Goal: Task Accomplishment & Management: Manage account settings

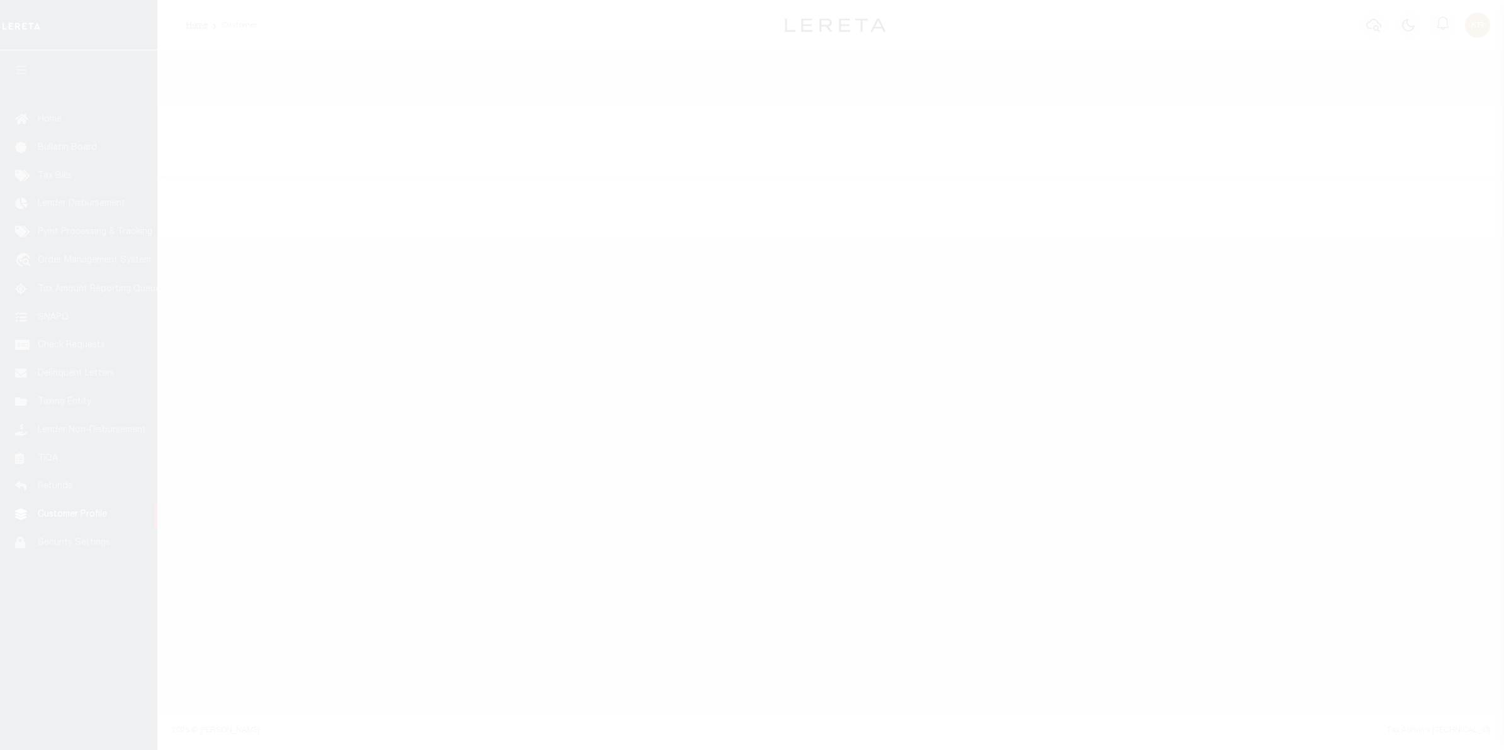
select select "true"
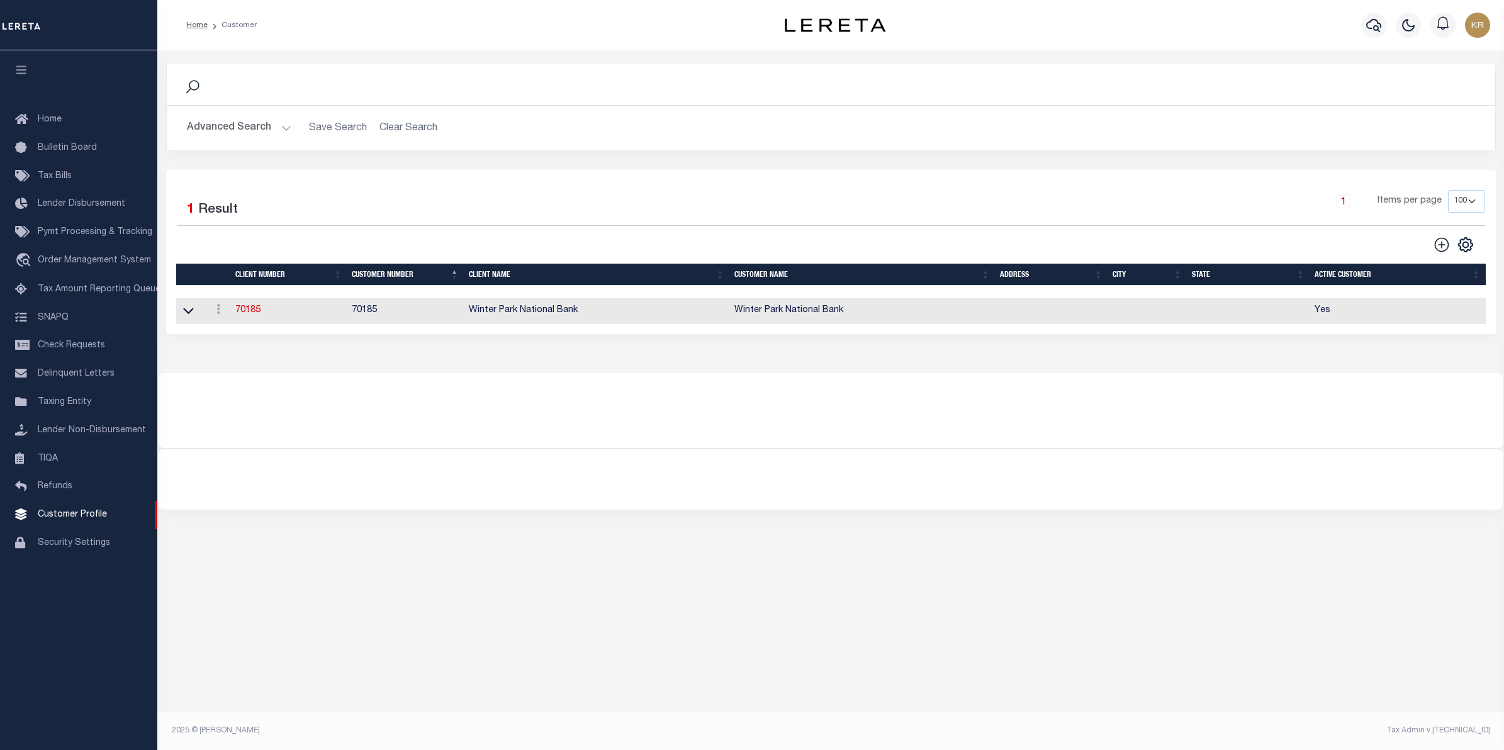
click at [217, 120] on button "Advanced Search" at bounding box center [239, 128] width 104 height 25
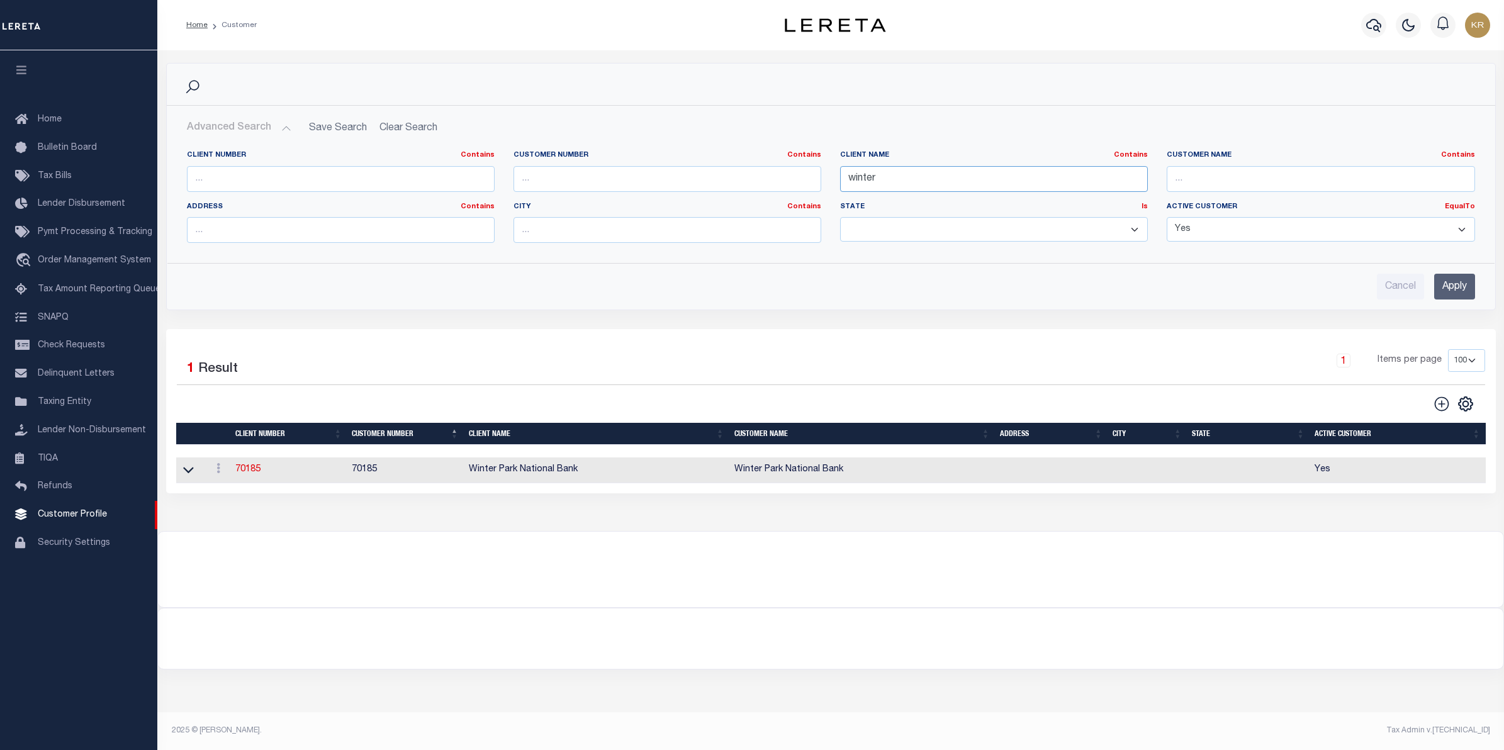
drag, startPoint x: 952, startPoint y: 180, endPoint x: 773, endPoint y: 184, distance: 179.4
click at [773, 184] on div "Client Number Contains Contains Is Customer Number Contains Contains Is Contains" at bounding box center [830, 201] width 1307 height 103
type input "illiana"
click at [1460, 282] on input "Apply" at bounding box center [1454, 287] width 41 height 26
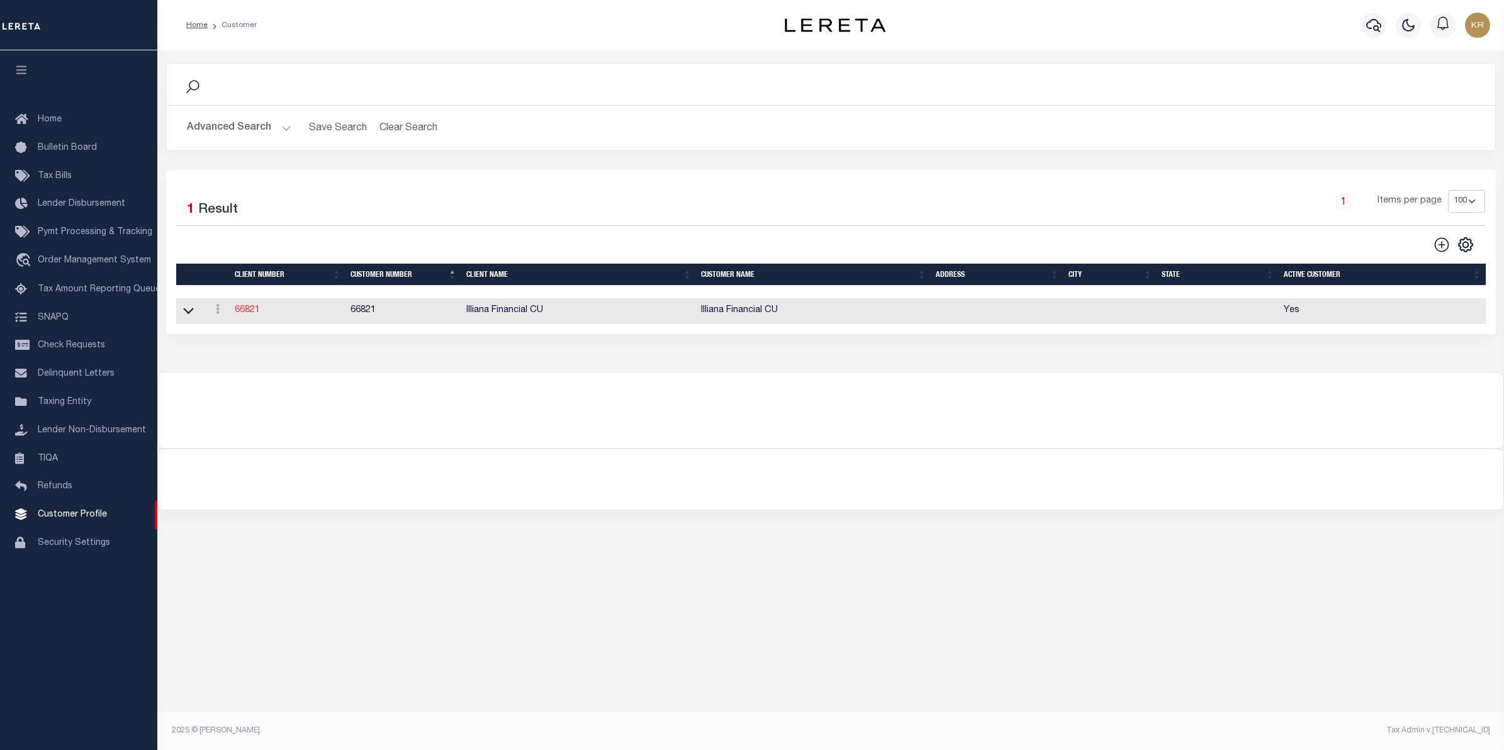
click at [244, 307] on link "66821" at bounding box center [247, 310] width 25 height 9
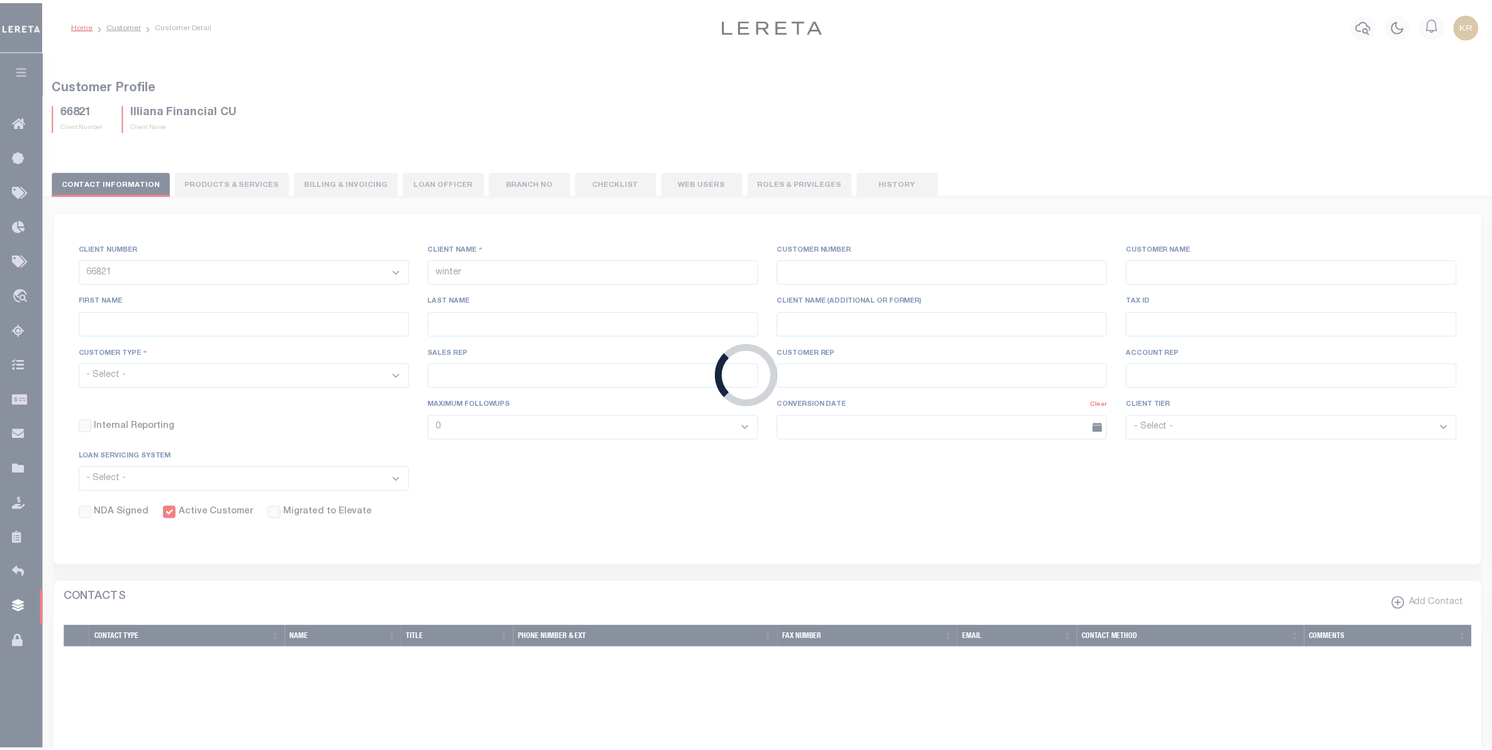
select select
type input "Illiana Financial CU"
type input "66821"
type input "Illiana Financial CU"
type input "Aliska J"
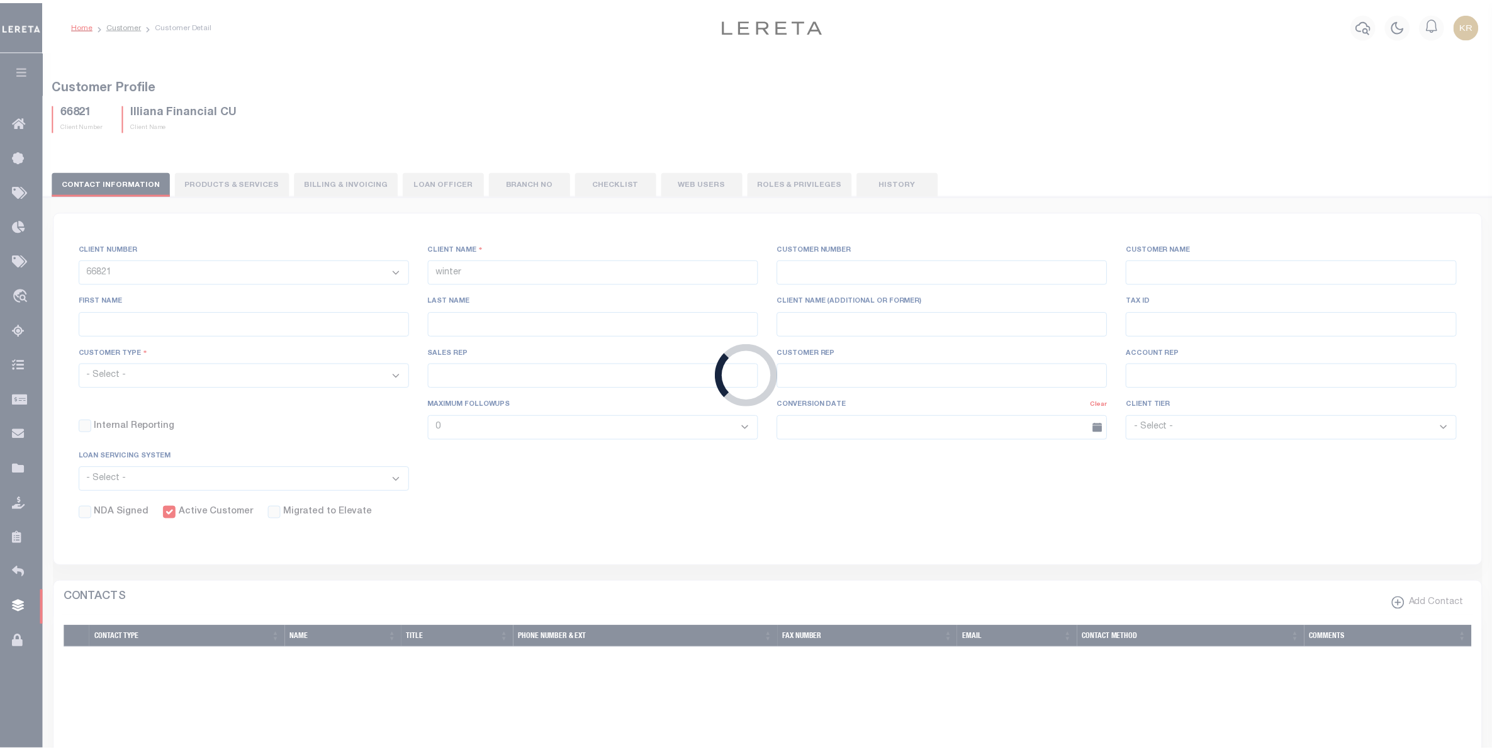
type input "Rice"
select select "Mixed Portfolio"
type input "[PERSON_NAME]"
type input "Customer Service"
select select "Tier 3"
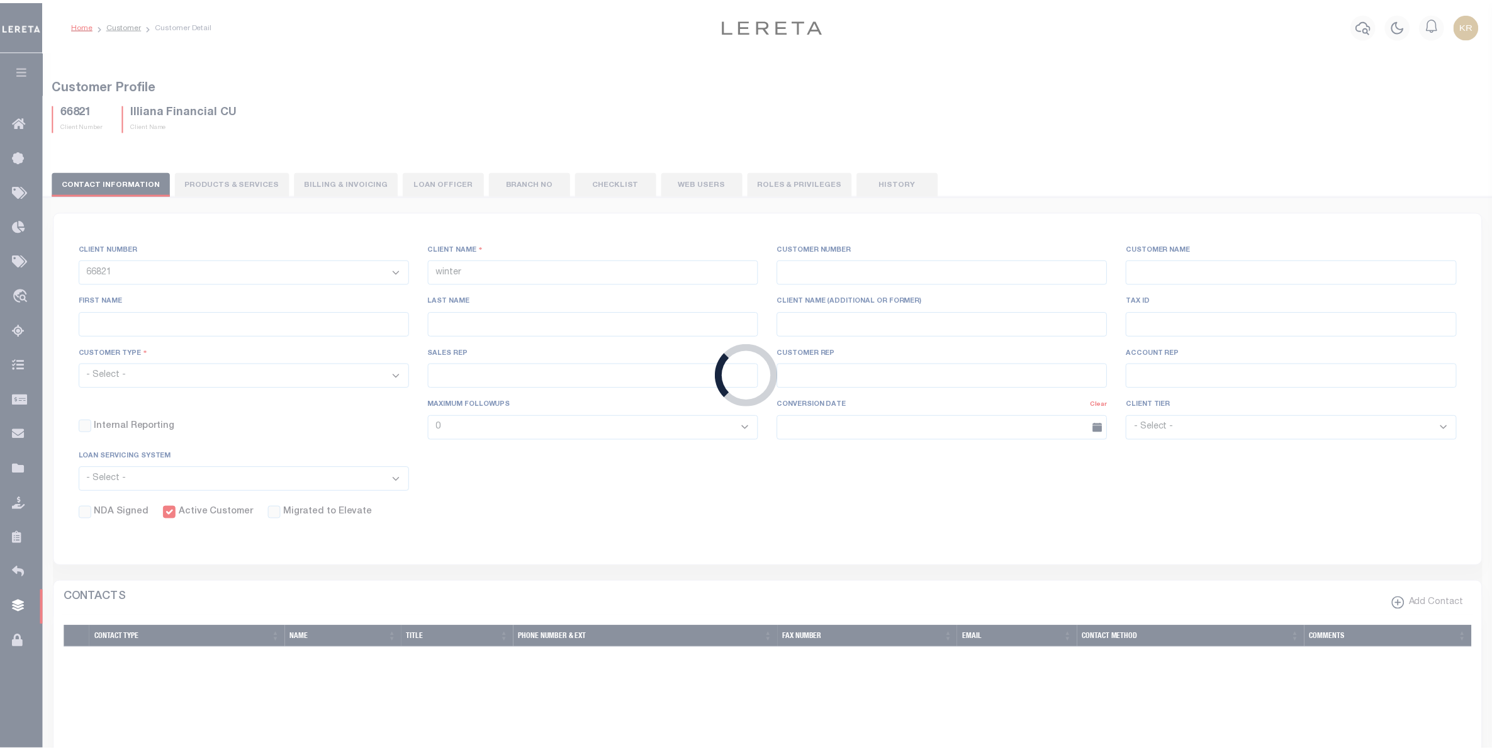
checkbox input "true"
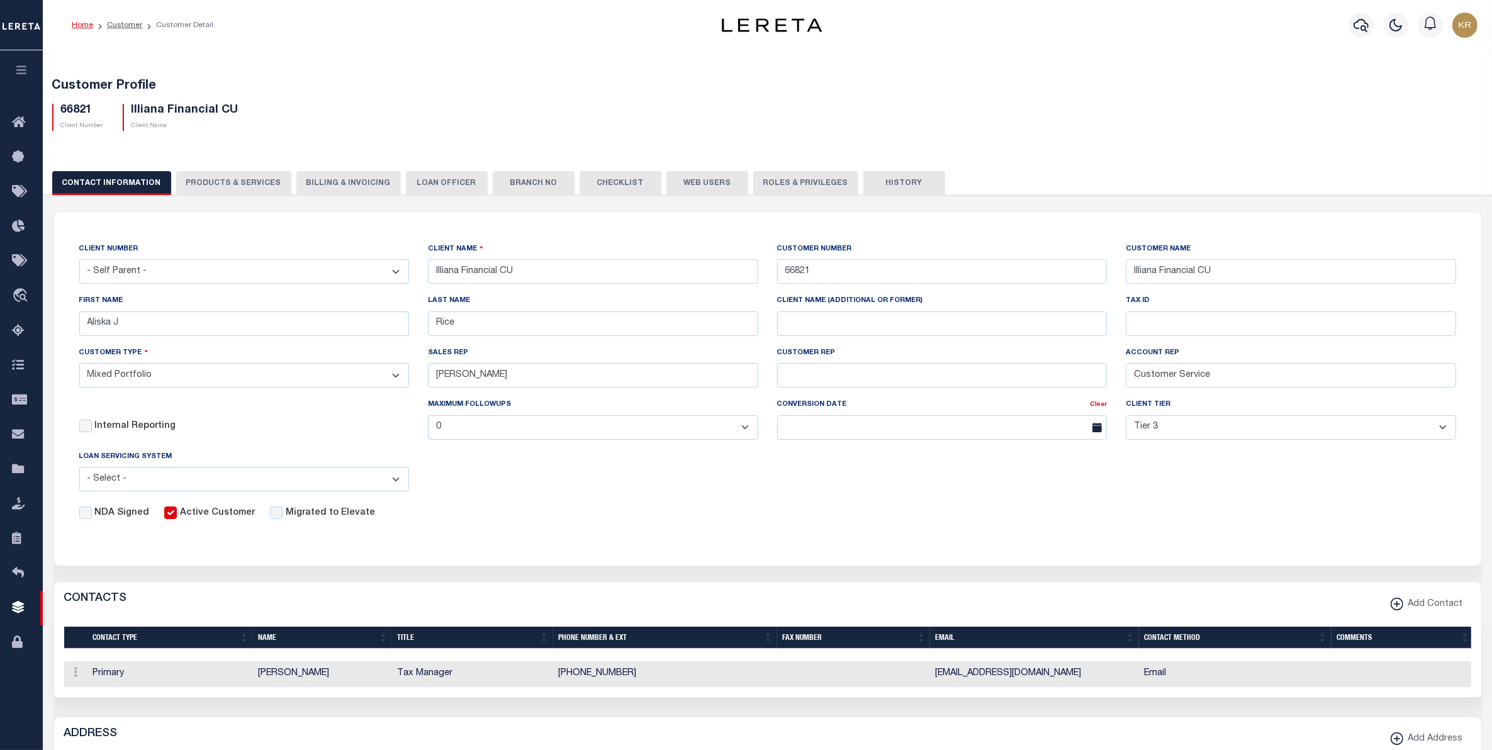
click at [691, 177] on button "Web Users" at bounding box center [707, 183] width 82 height 24
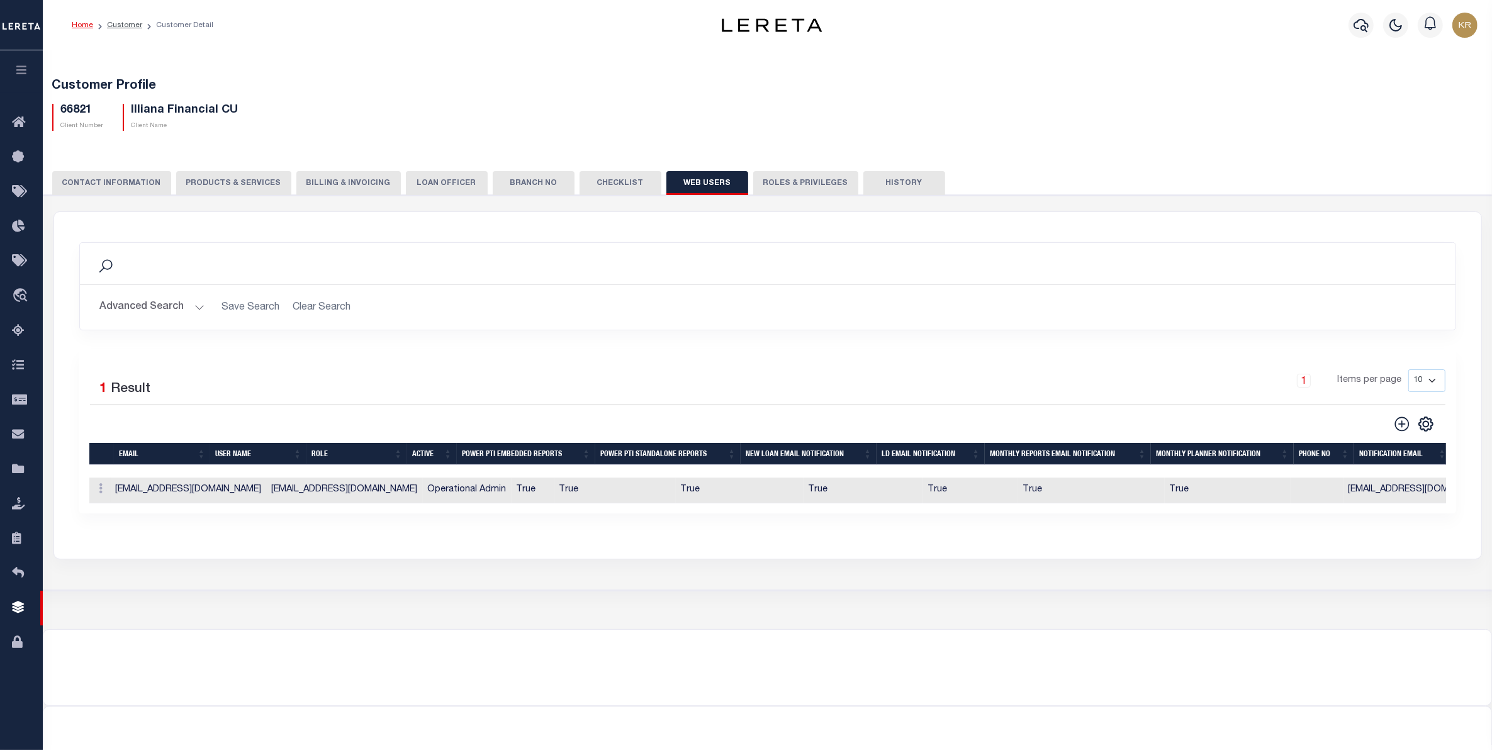
click at [885, 184] on button "History" at bounding box center [904, 183] width 82 height 24
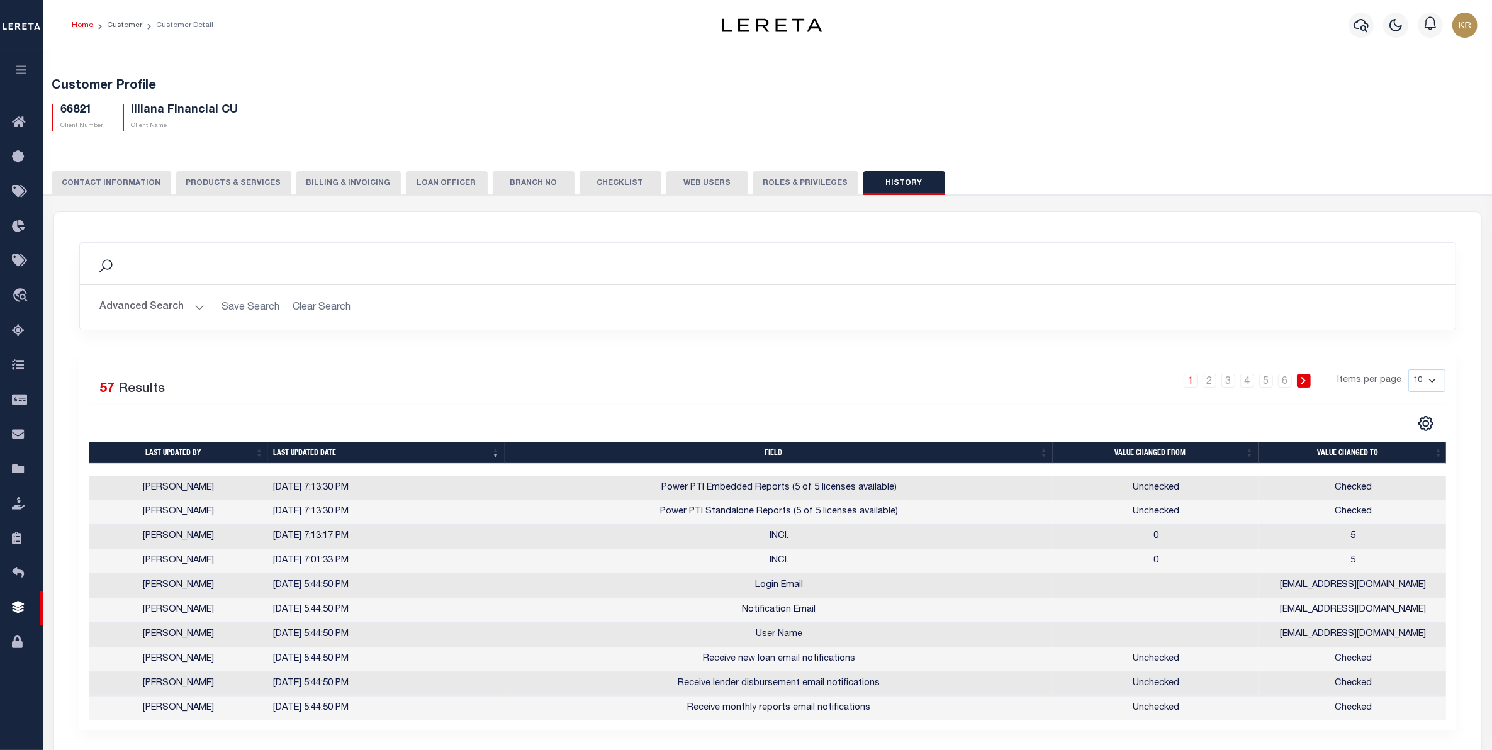
click at [775, 178] on button "Roles & Privileges" at bounding box center [805, 183] width 105 height 24
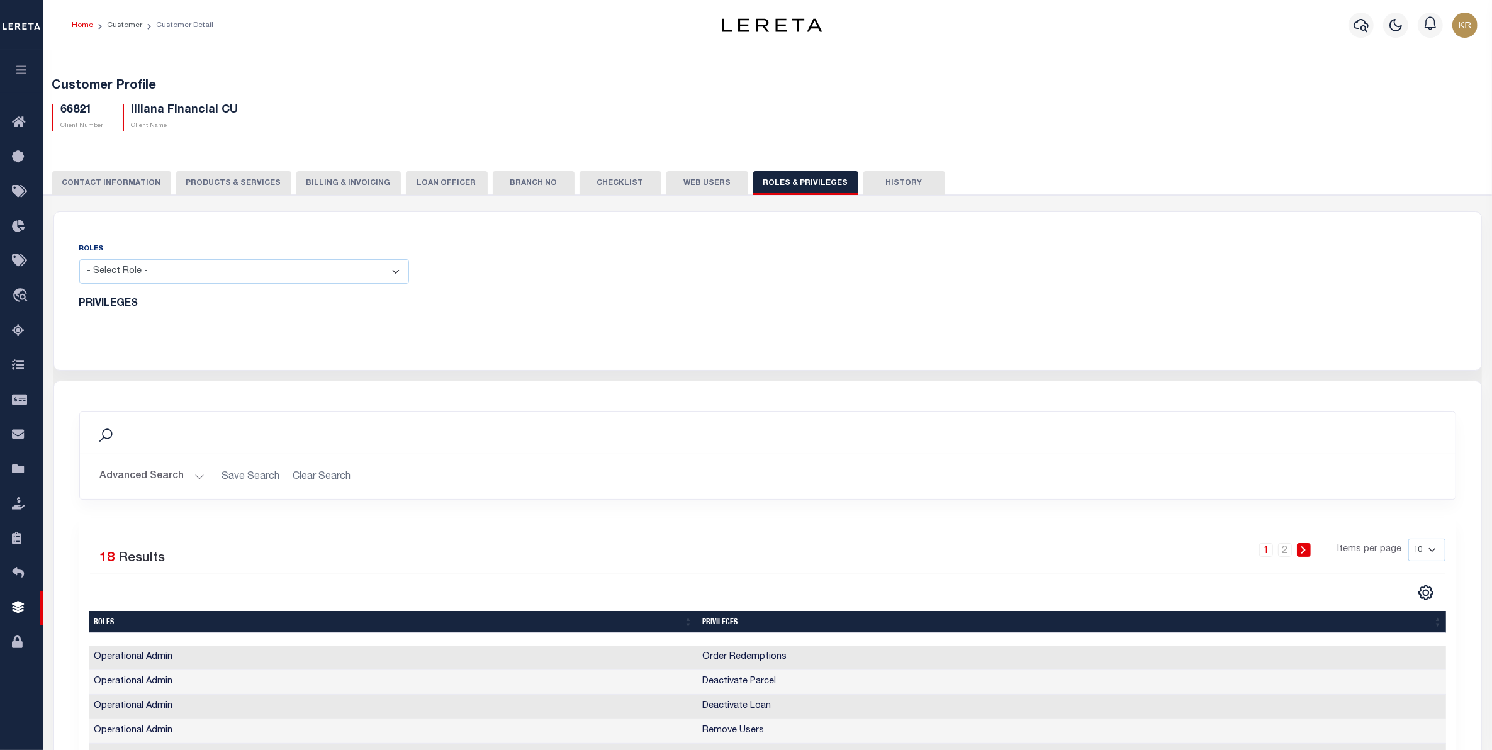
click at [681, 182] on button "Web Users" at bounding box center [707, 183] width 82 height 24
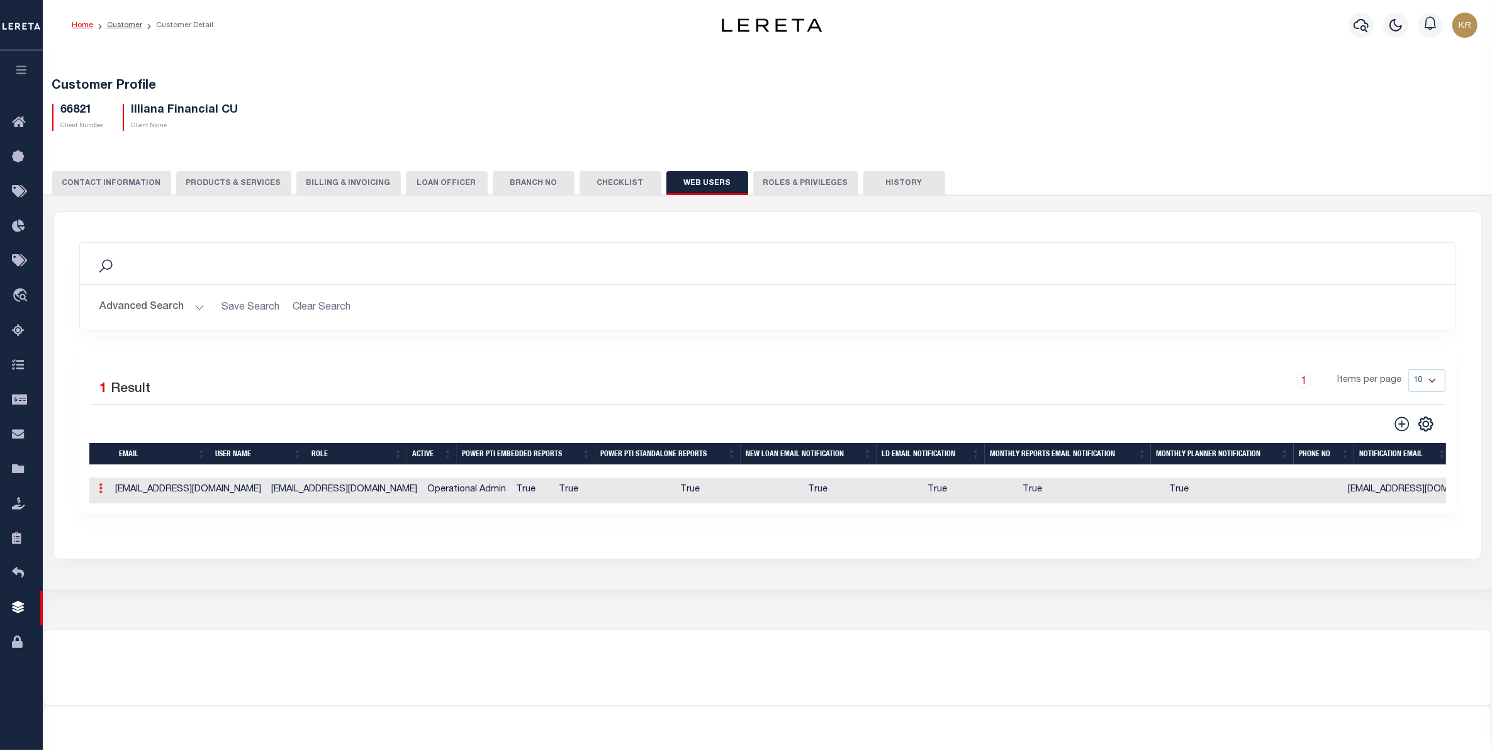
click at [101, 486] on icon at bounding box center [101, 488] width 4 height 10
click at [1422, 423] on icon "" at bounding box center [1426, 424] width 16 height 16
click at [1265, 573] on div "CLIENT NUMBER - Self Parent - 1011 1012 1013 1014 1016 1017 1018 1019 1035 1036…" at bounding box center [767, 393] width 1461 height 396
